Goal: Information Seeking & Learning: Learn about a topic

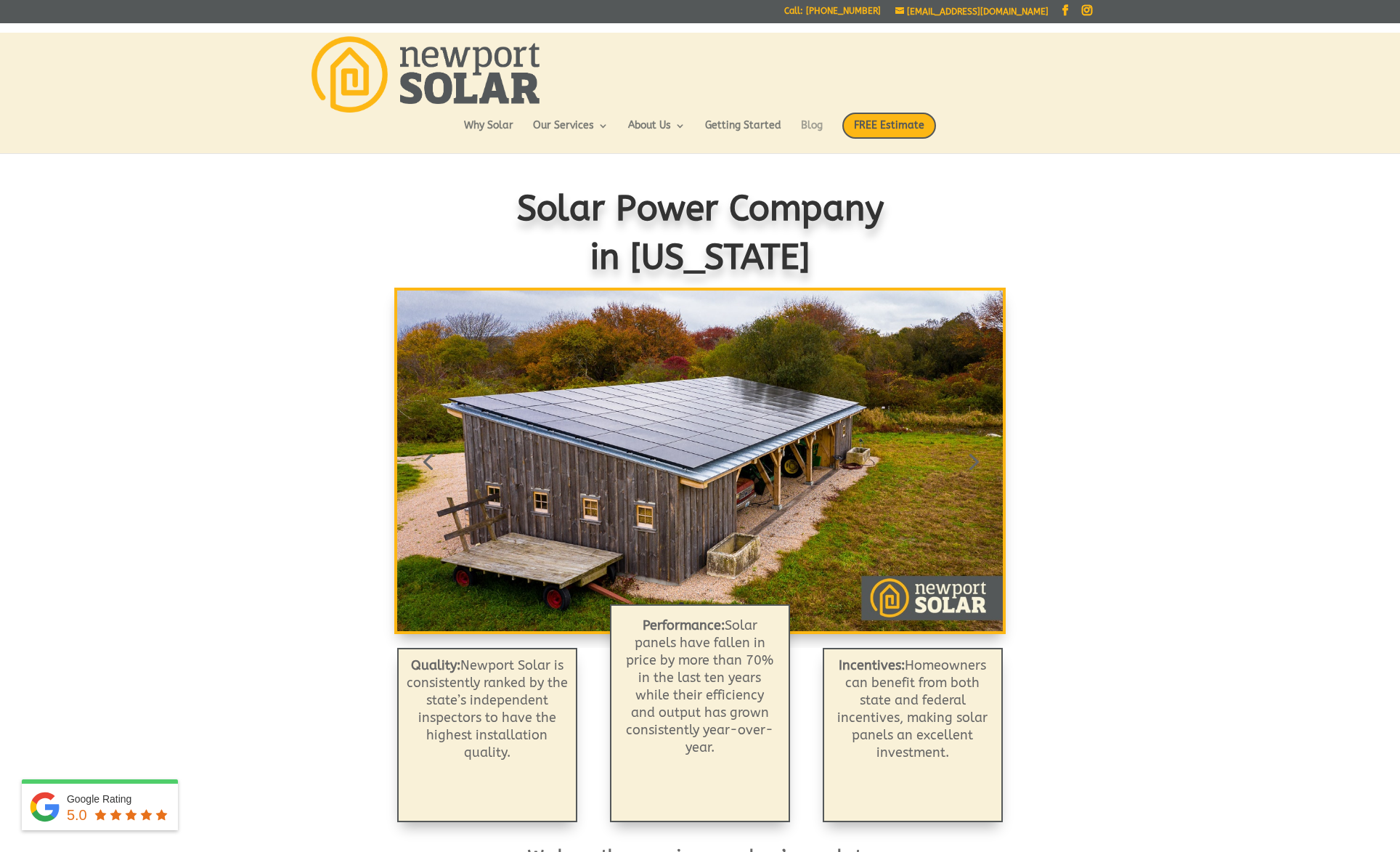
click at [810, 127] on link "Blog" at bounding box center [812, 133] width 22 height 25
click at [816, 118] on ul "Why Solar Our Services Residential Solar Batteries EV Chargers Commercial Solar…" at bounding box center [700, 133] width 472 height 41
click at [816, 123] on link "Blog" at bounding box center [812, 133] width 22 height 25
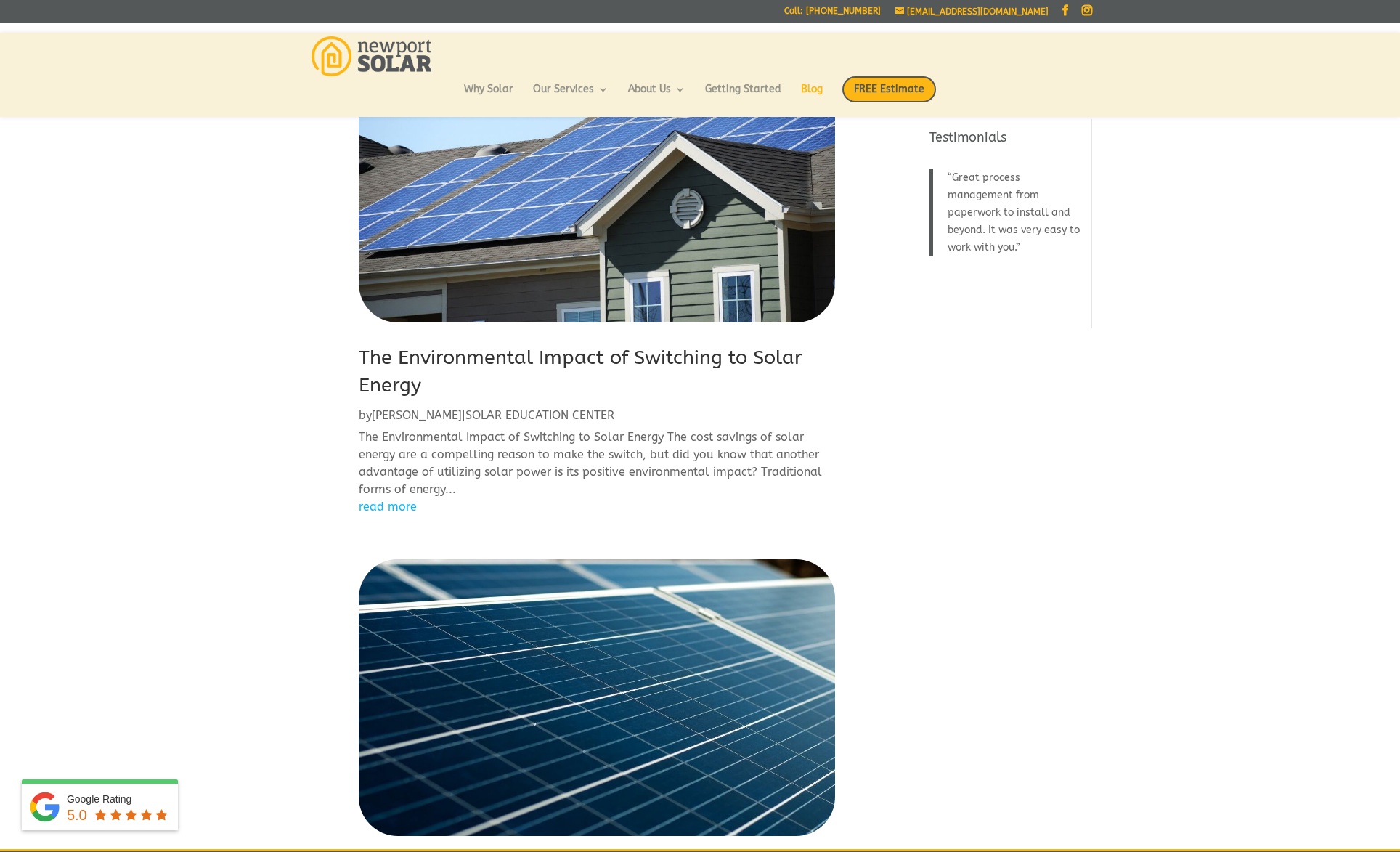
scroll to position [94, 0]
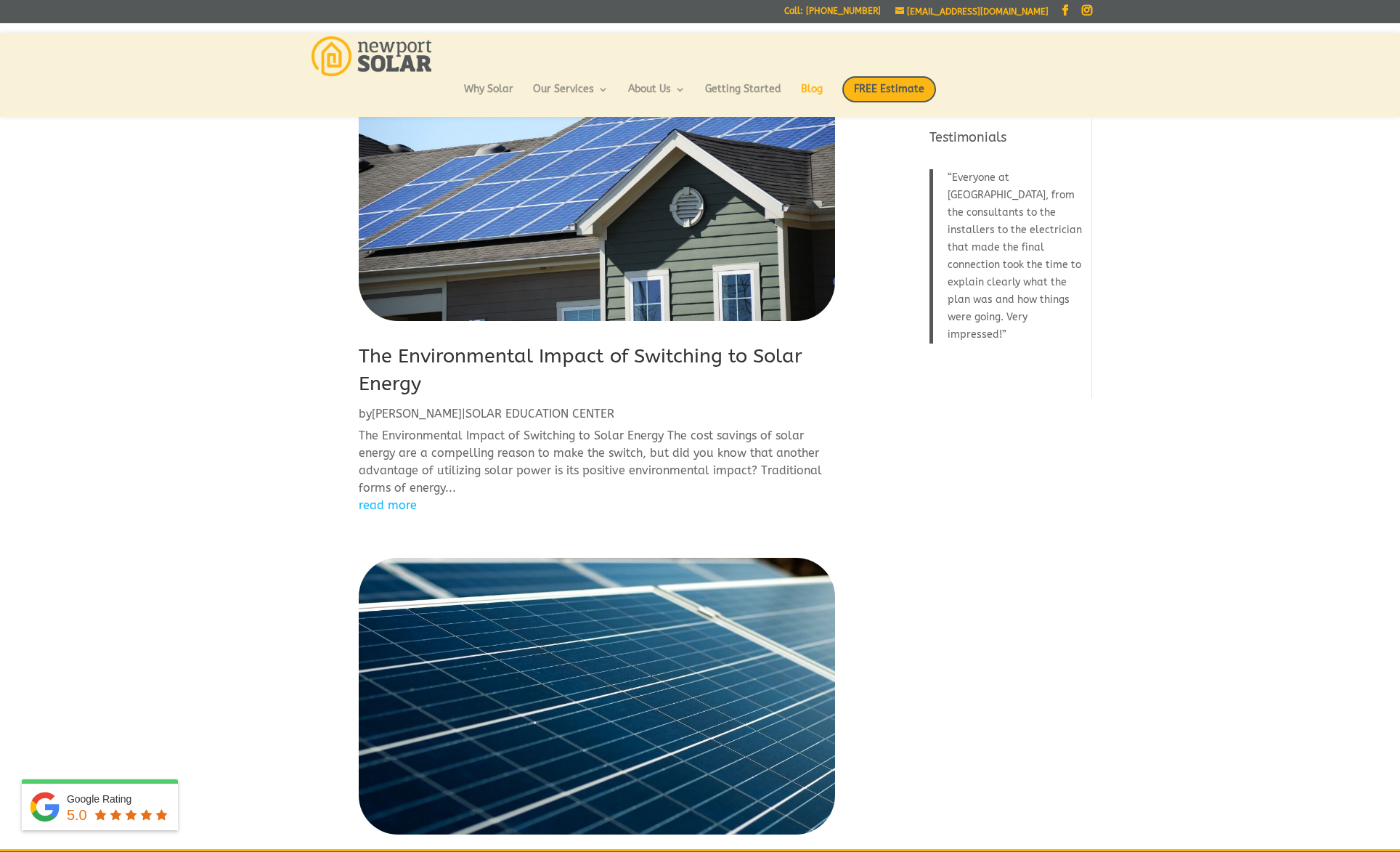
click at [397, 500] on link "read more" at bounding box center [596, 506] width 476 height 18
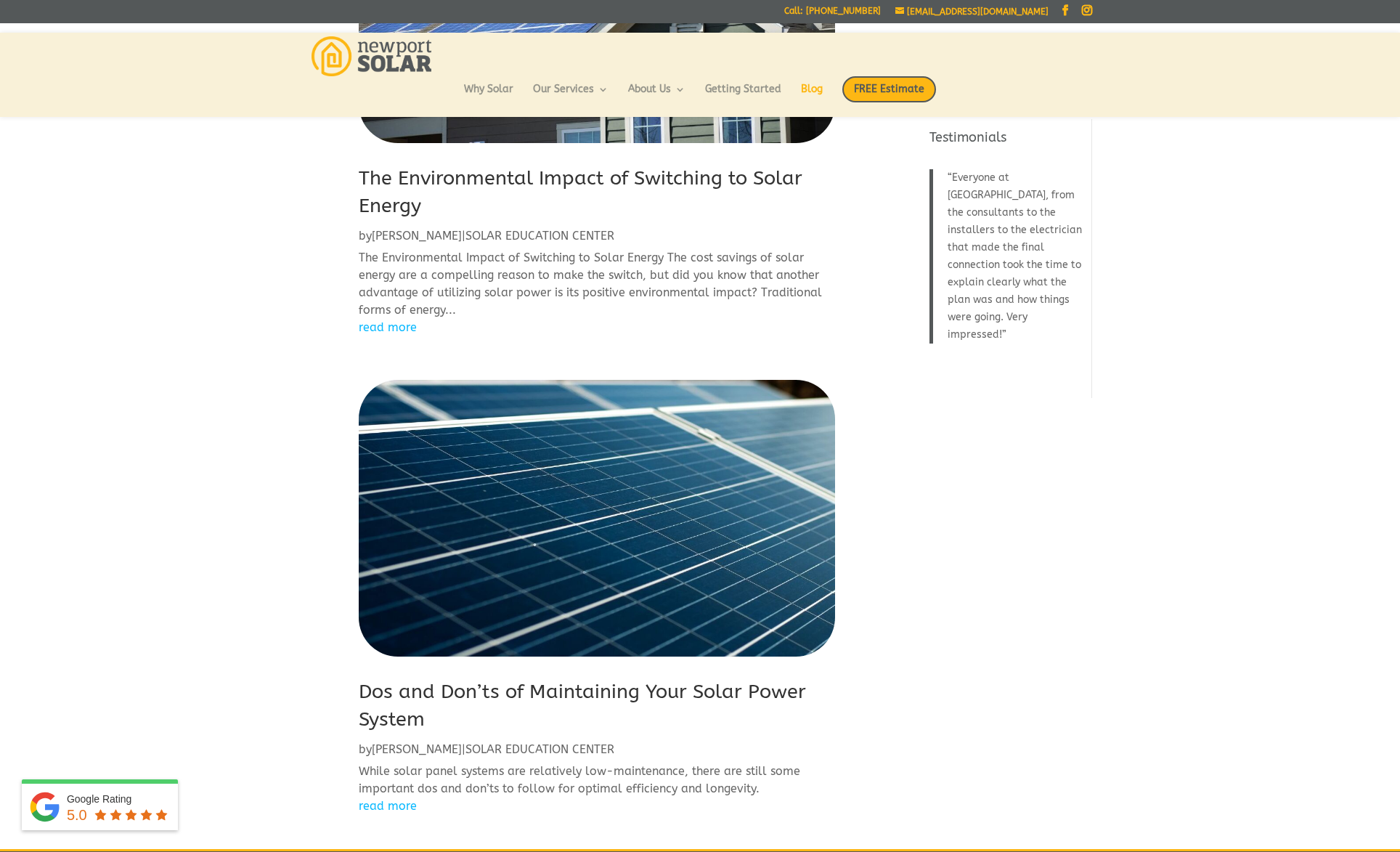
scroll to position [275, 0]
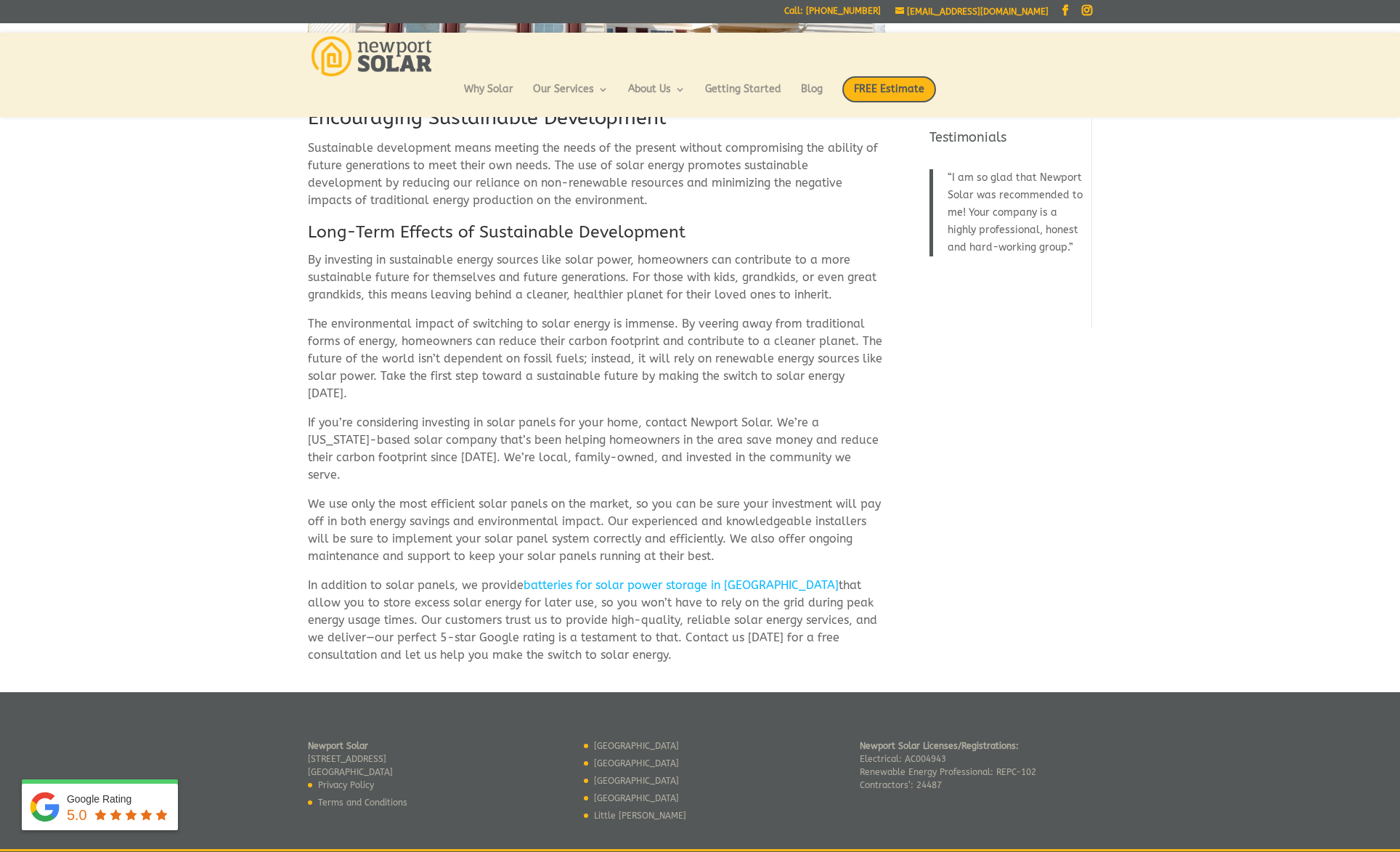
scroll to position [2339, 0]
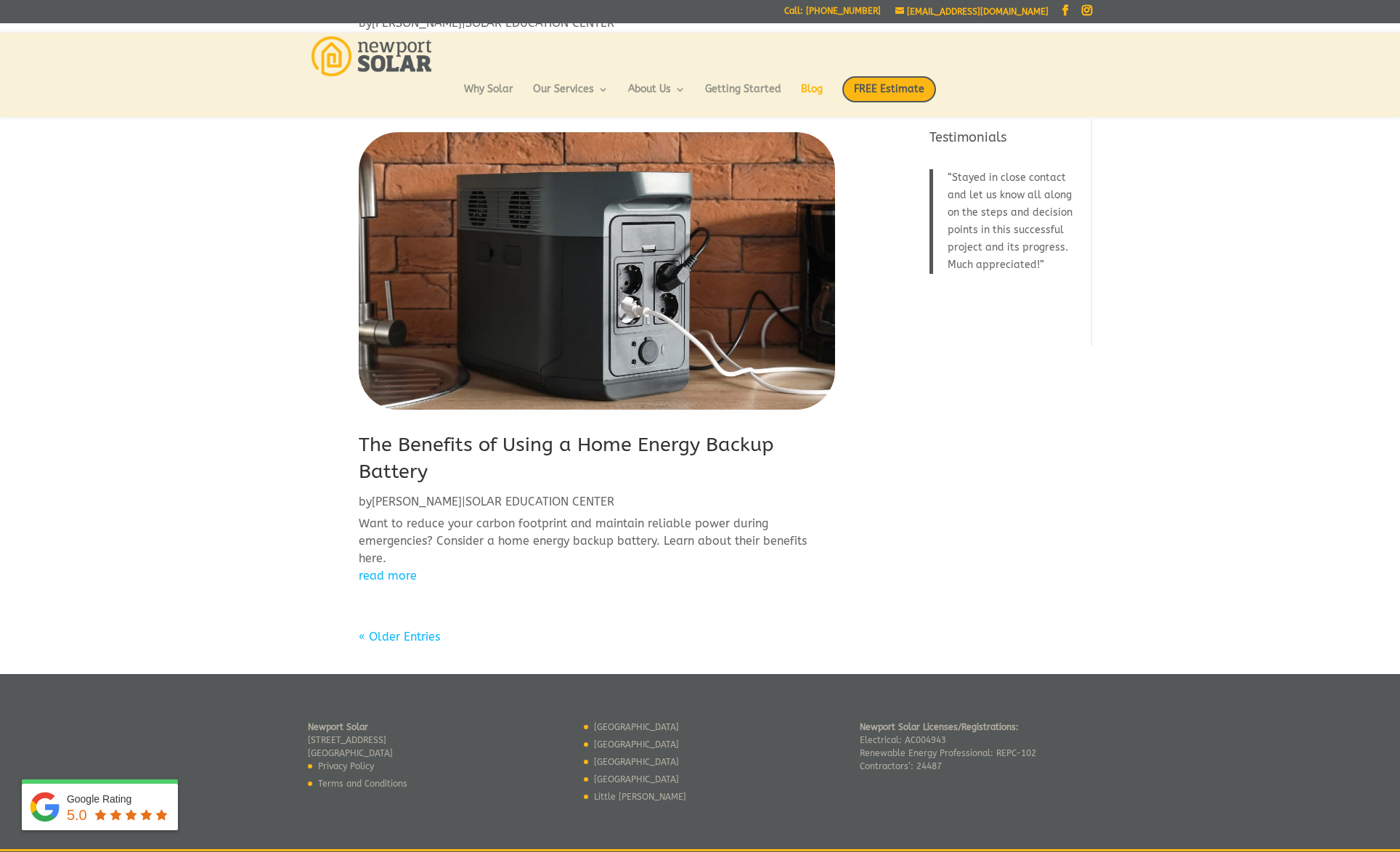
scroll to position [1451, 0]
click at [415, 629] on link "« Older Entries" at bounding box center [399, 636] width 82 height 14
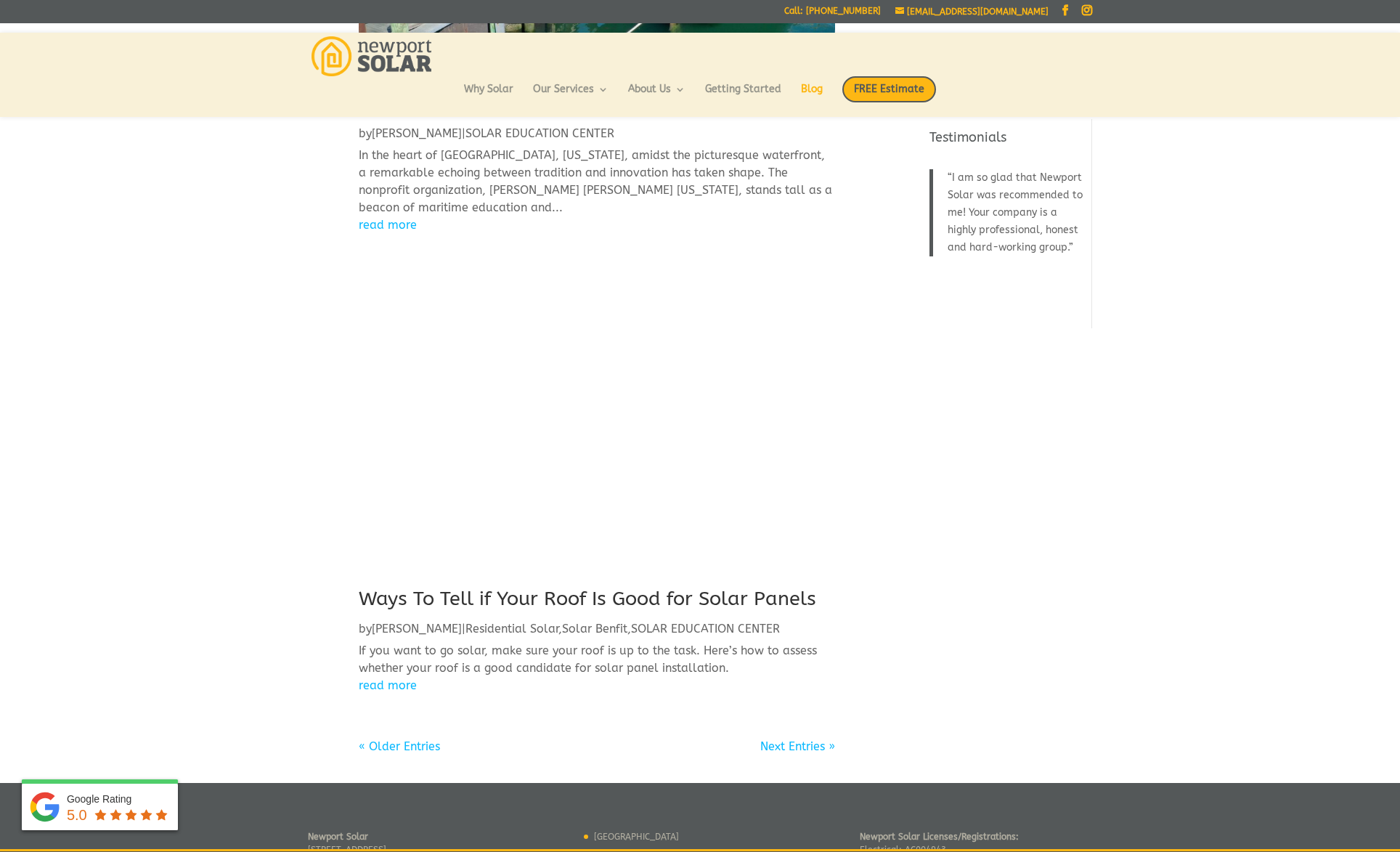
scroll to position [1328, 0]
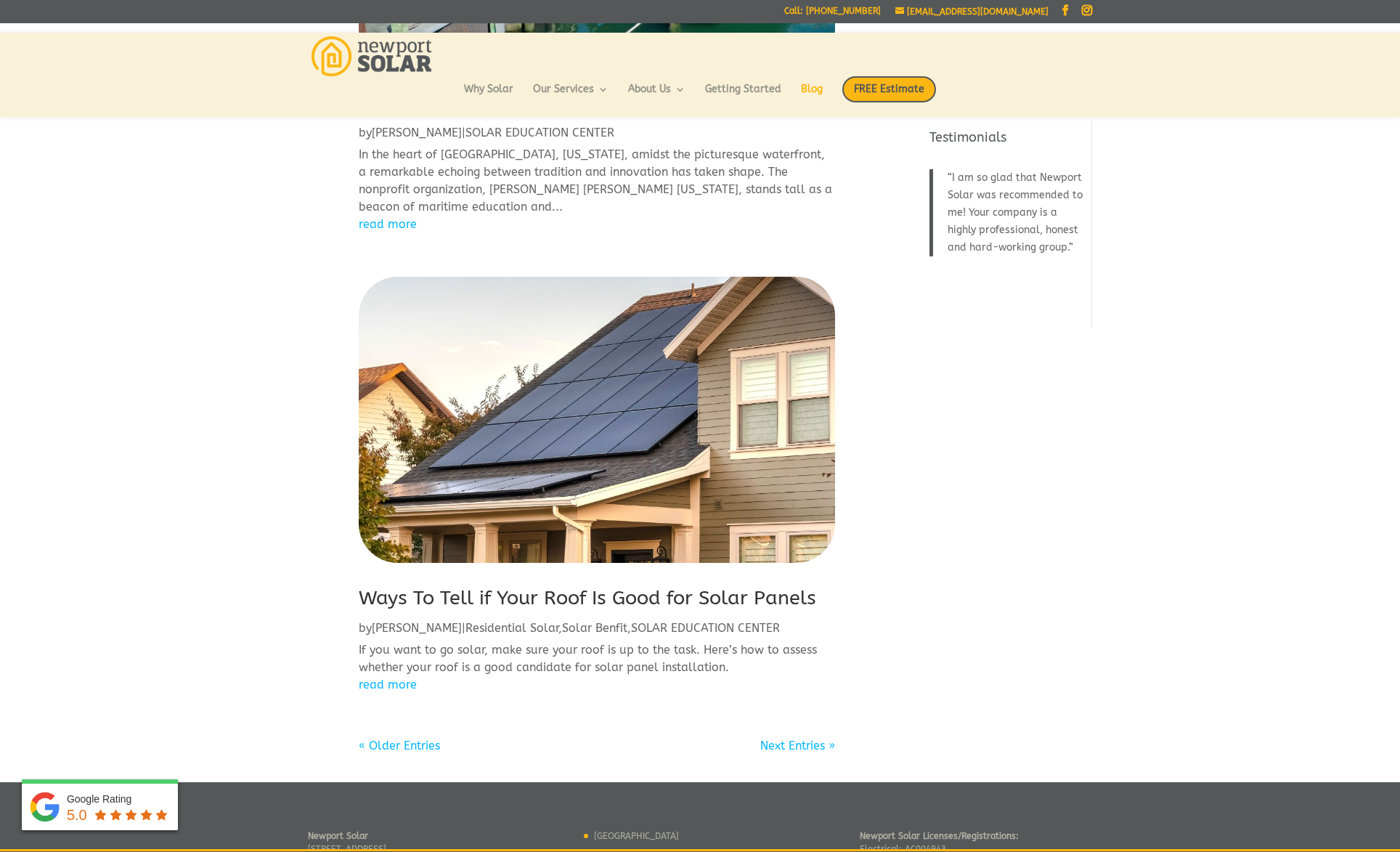
click at [432, 741] on link "« Older Entries" at bounding box center [399, 746] width 82 height 14
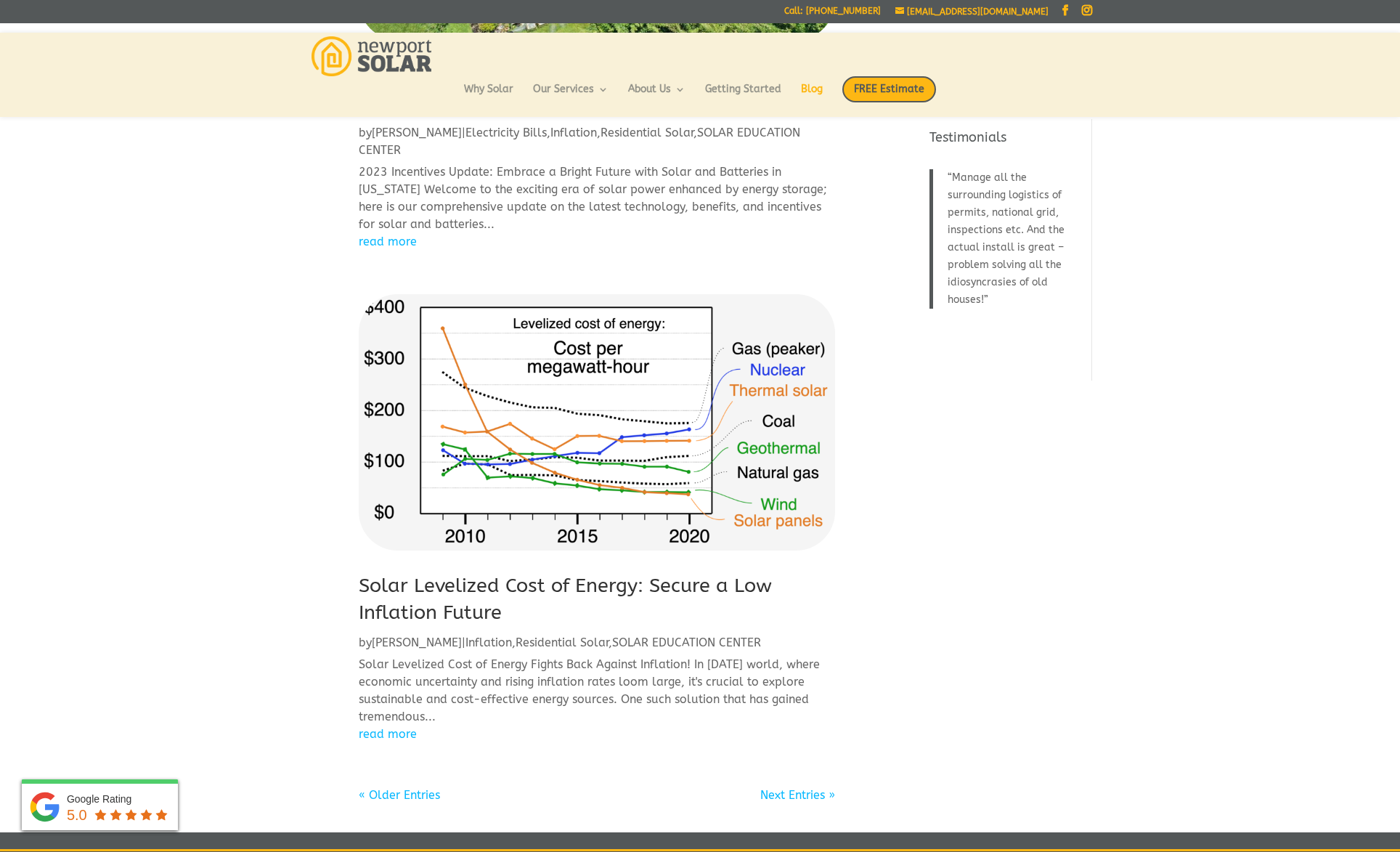
scroll to position [1533, 0]
click at [396, 788] on link "« Older Entries" at bounding box center [399, 794] width 82 height 14
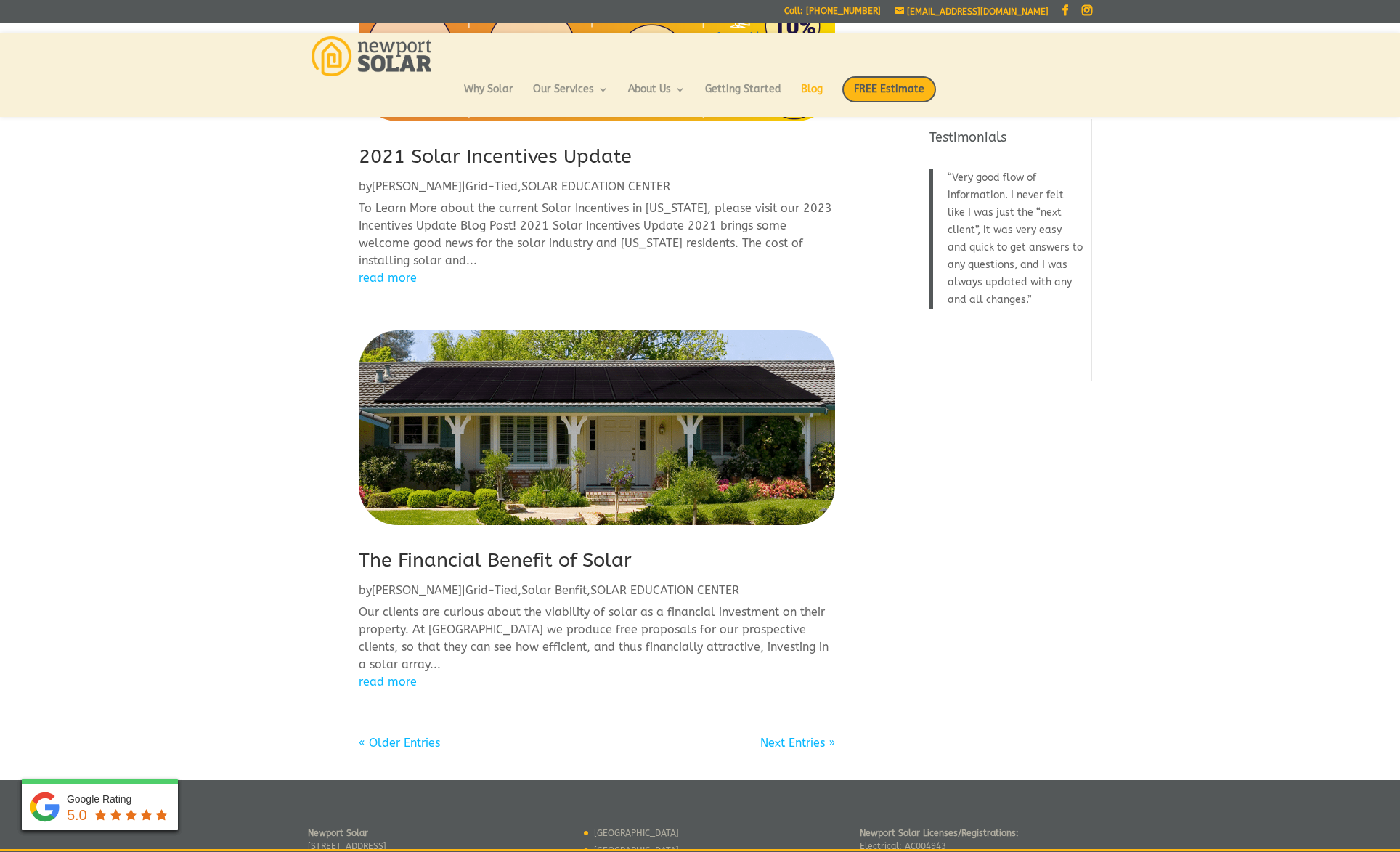
scroll to position [1309, 0]
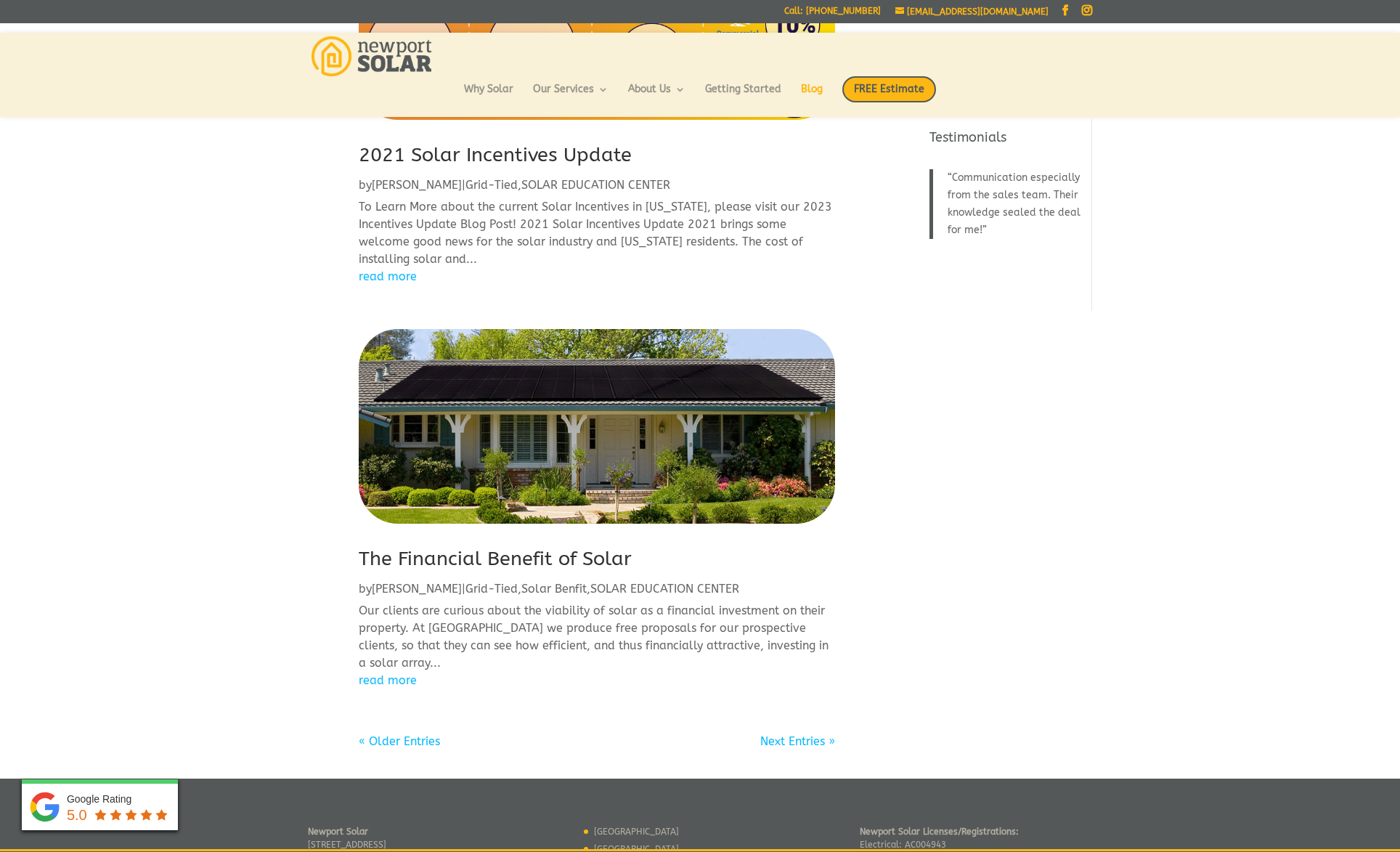
click at [396, 740] on link "« Older Entries" at bounding box center [399, 741] width 82 height 14
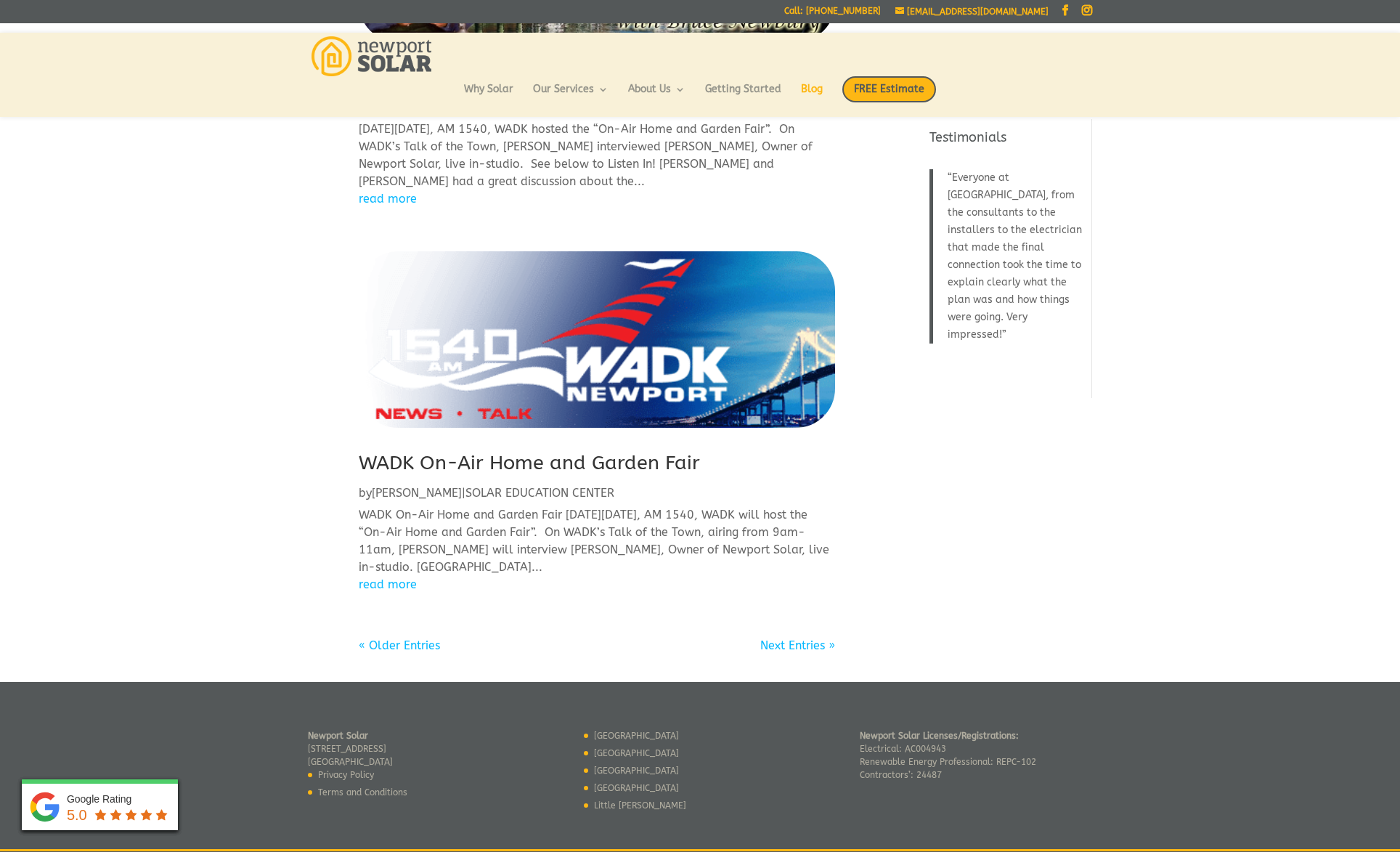
scroll to position [1256, 0]
click at [403, 639] on link "« Older Entries" at bounding box center [399, 645] width 82 height 14
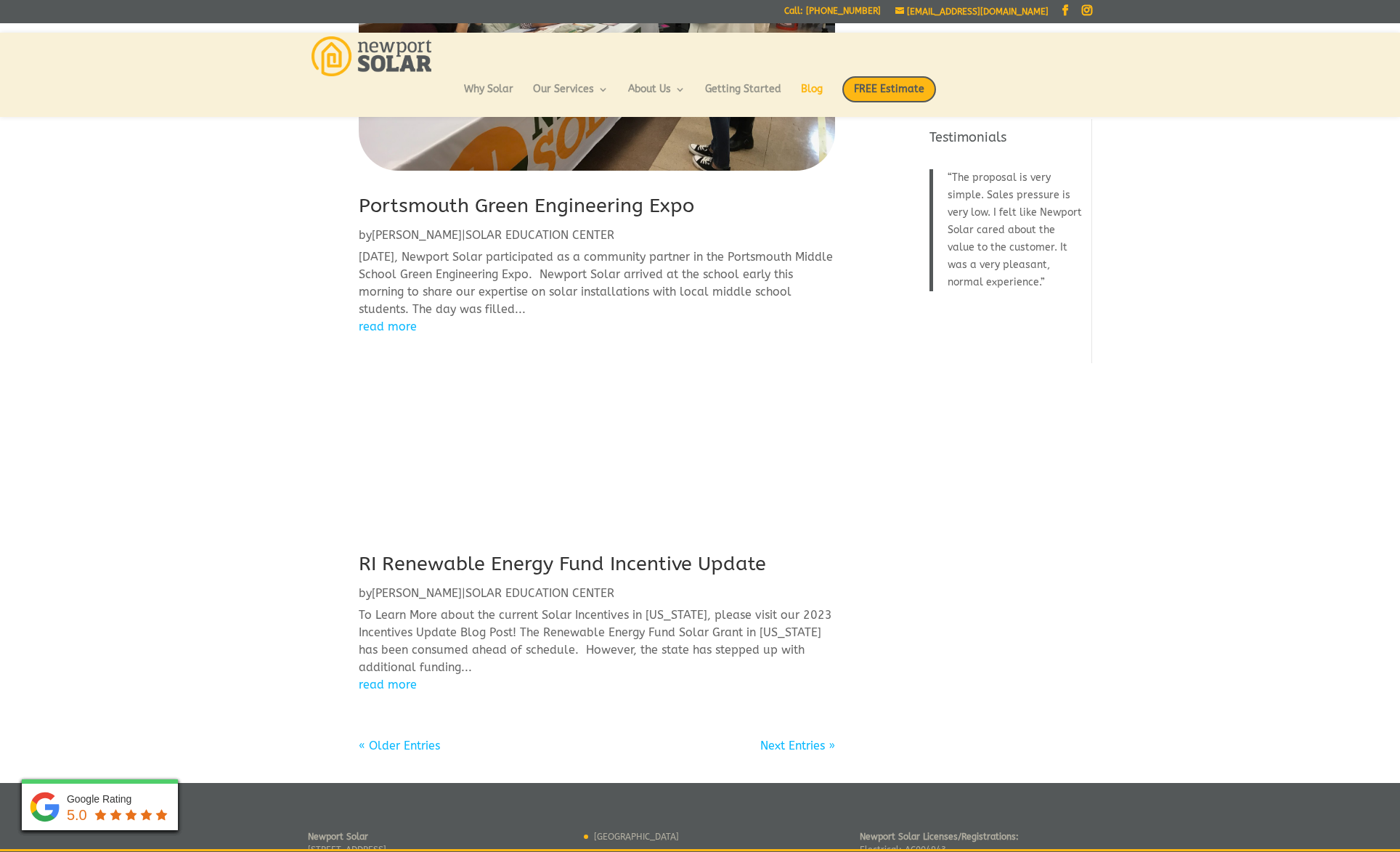
scroll to position [1153, 0]
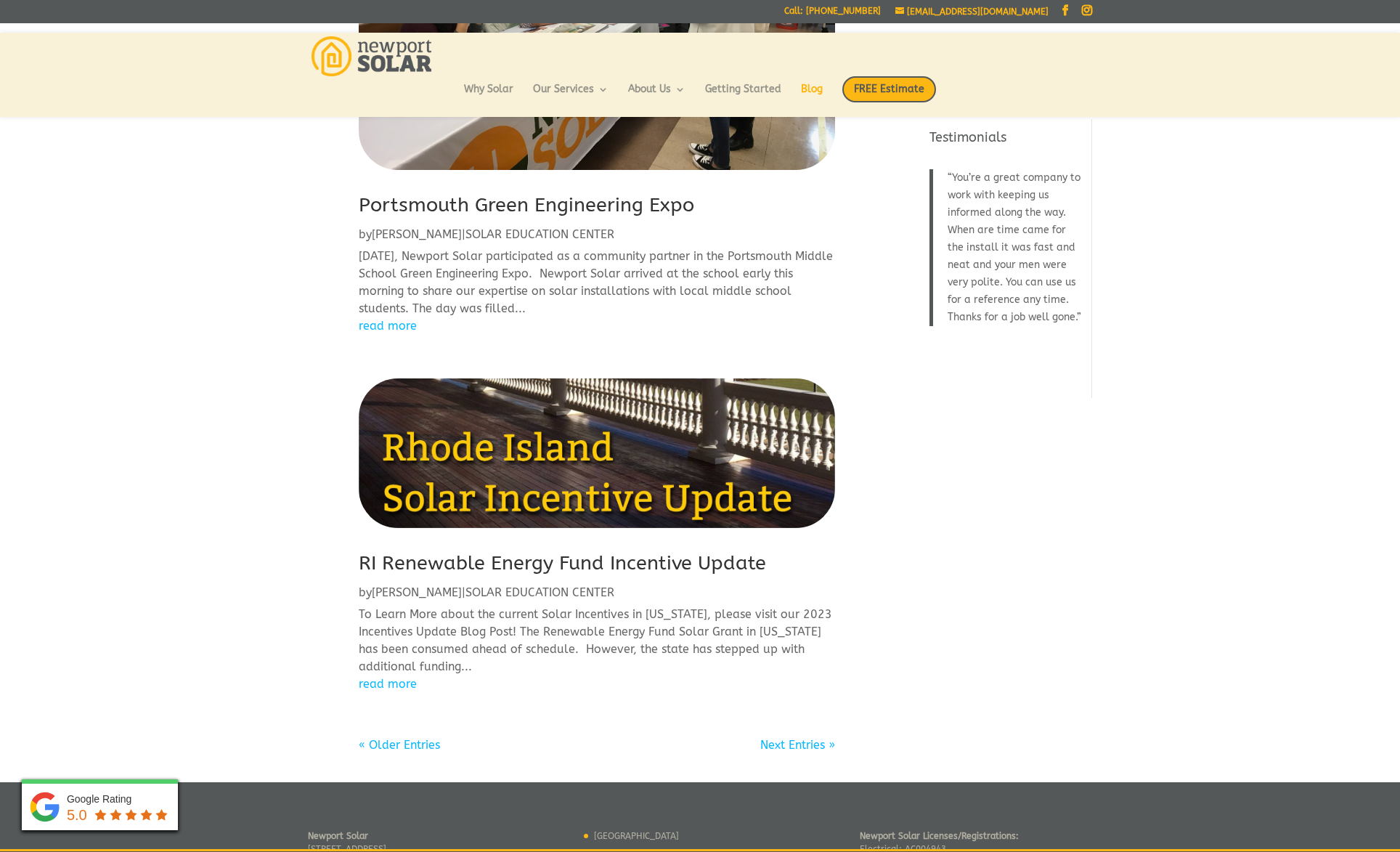
click at [432, 744] on link "« Older Entries" at bounding box center [399, 745] width 82 height 14
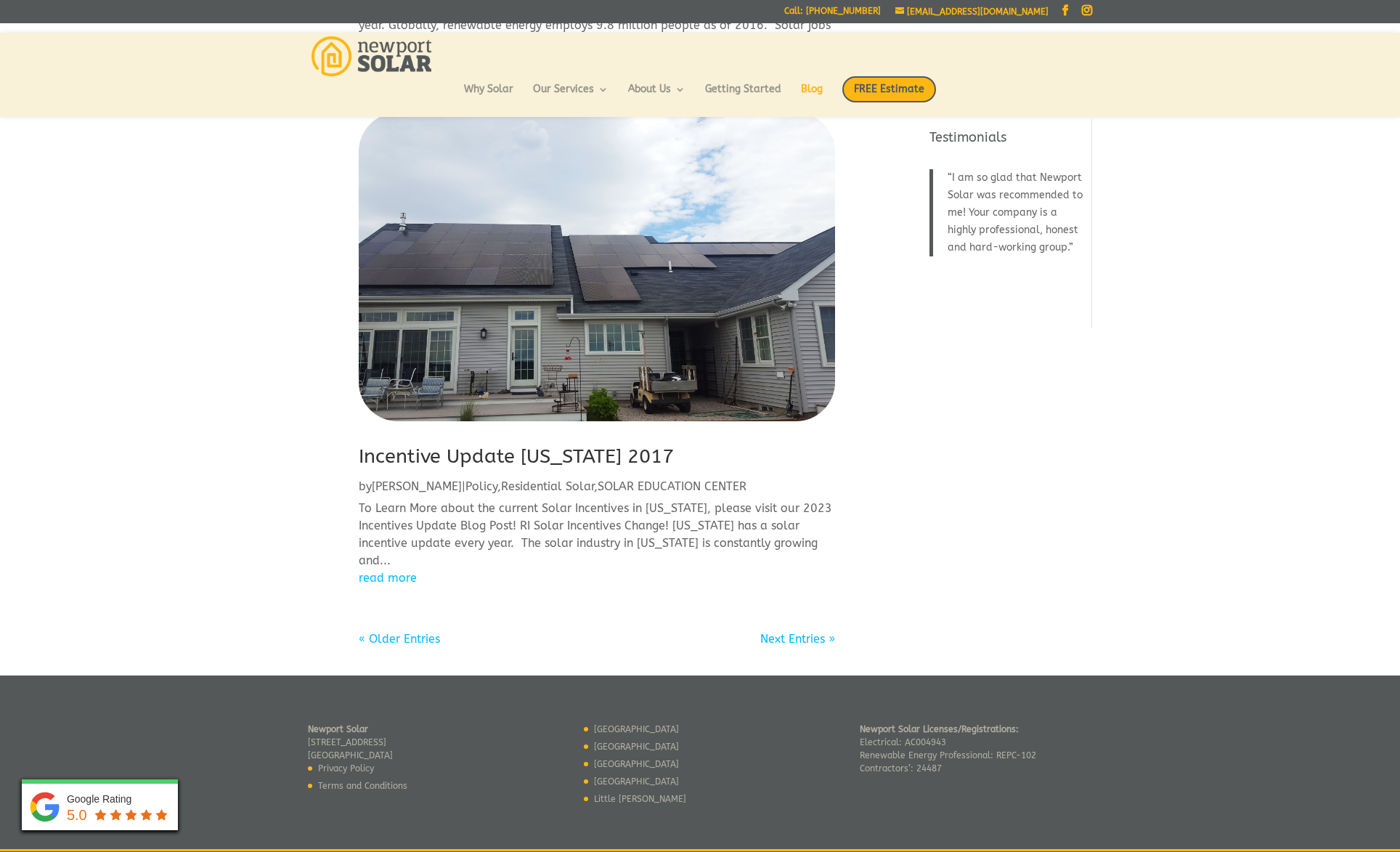
scroll to position [1488, 0]
